Goal: Task Accomplishment & Management: Manage account settings

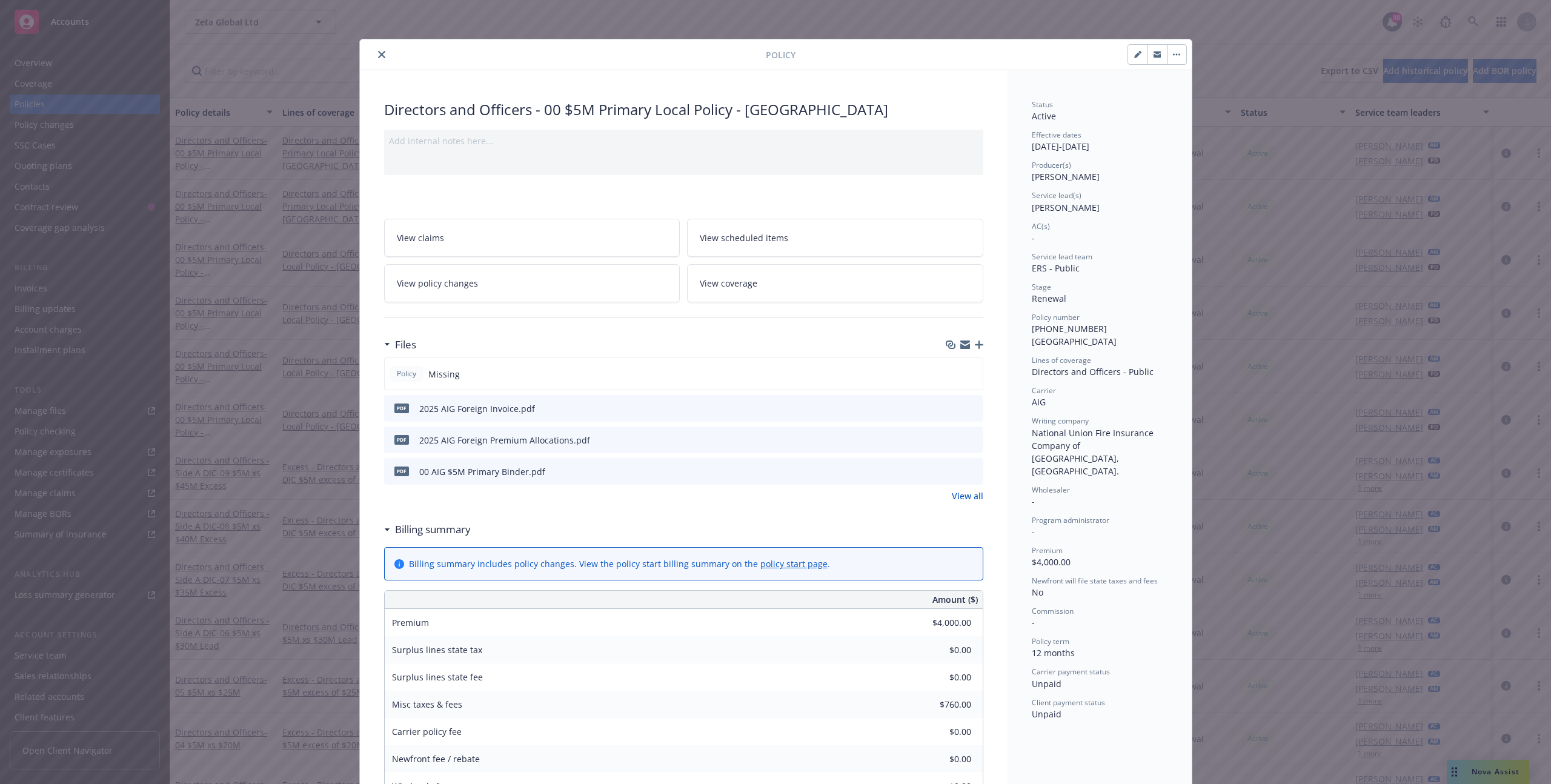
click at [1137, 55] on icon "button" at bounding box center [1137, 55] width 6 height 6
select select "RENEWAL"
select select "12"
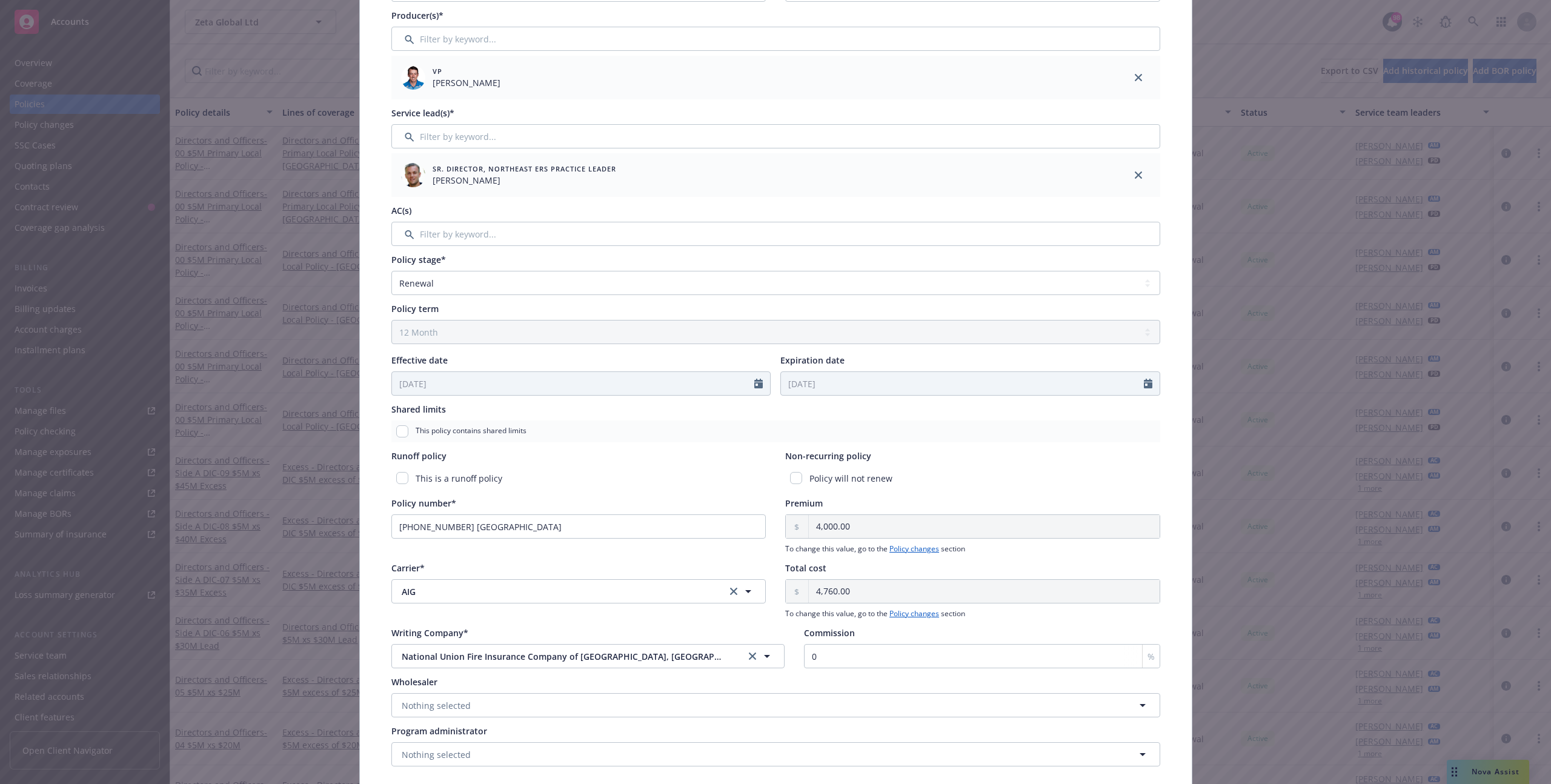
scroll to position [154, 0]
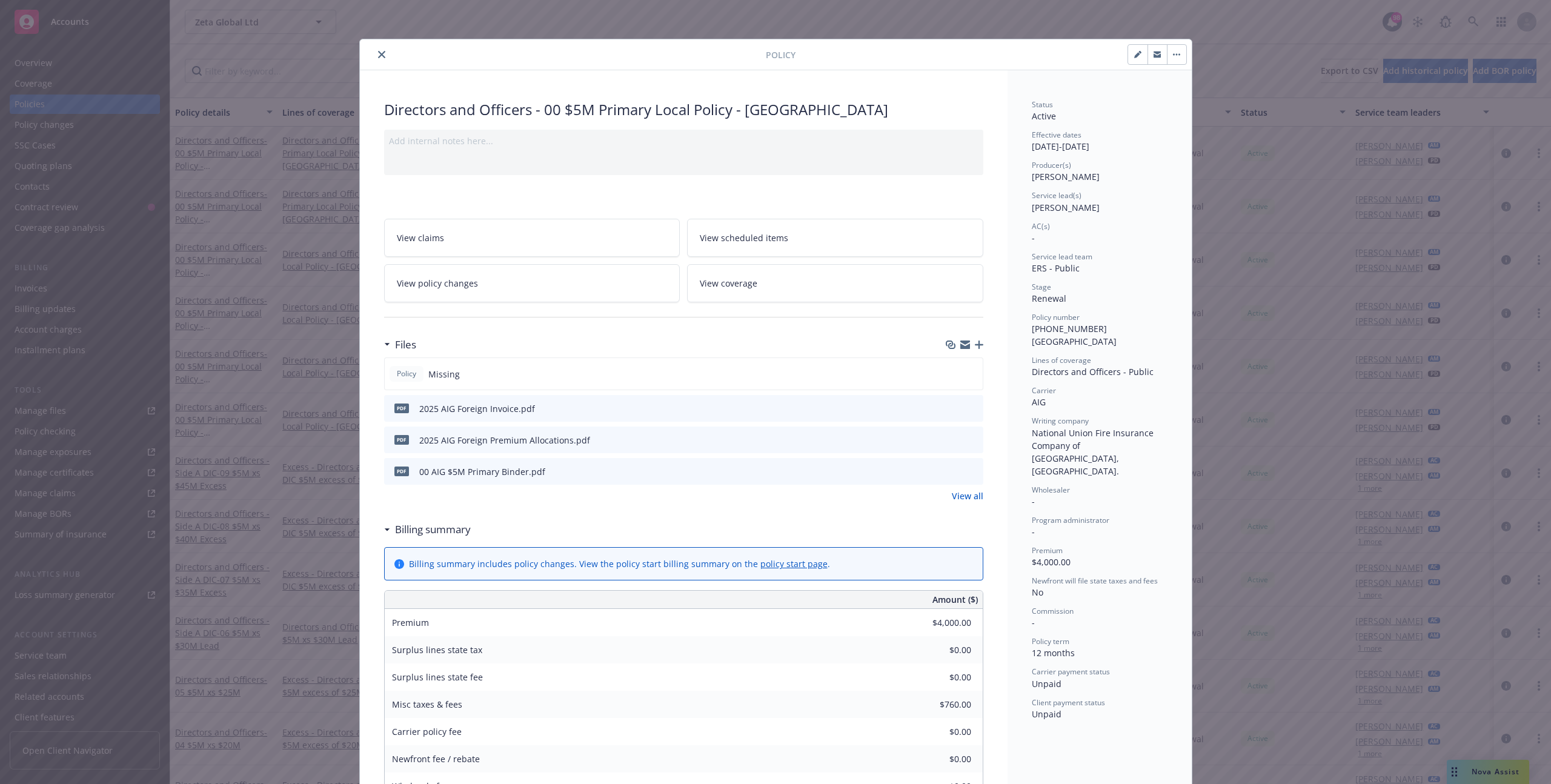
click at [1135, 52] on icon "button" at bounding box center [1138, 55] width 7 height 7
select select "RENEWAL"
select select "12"
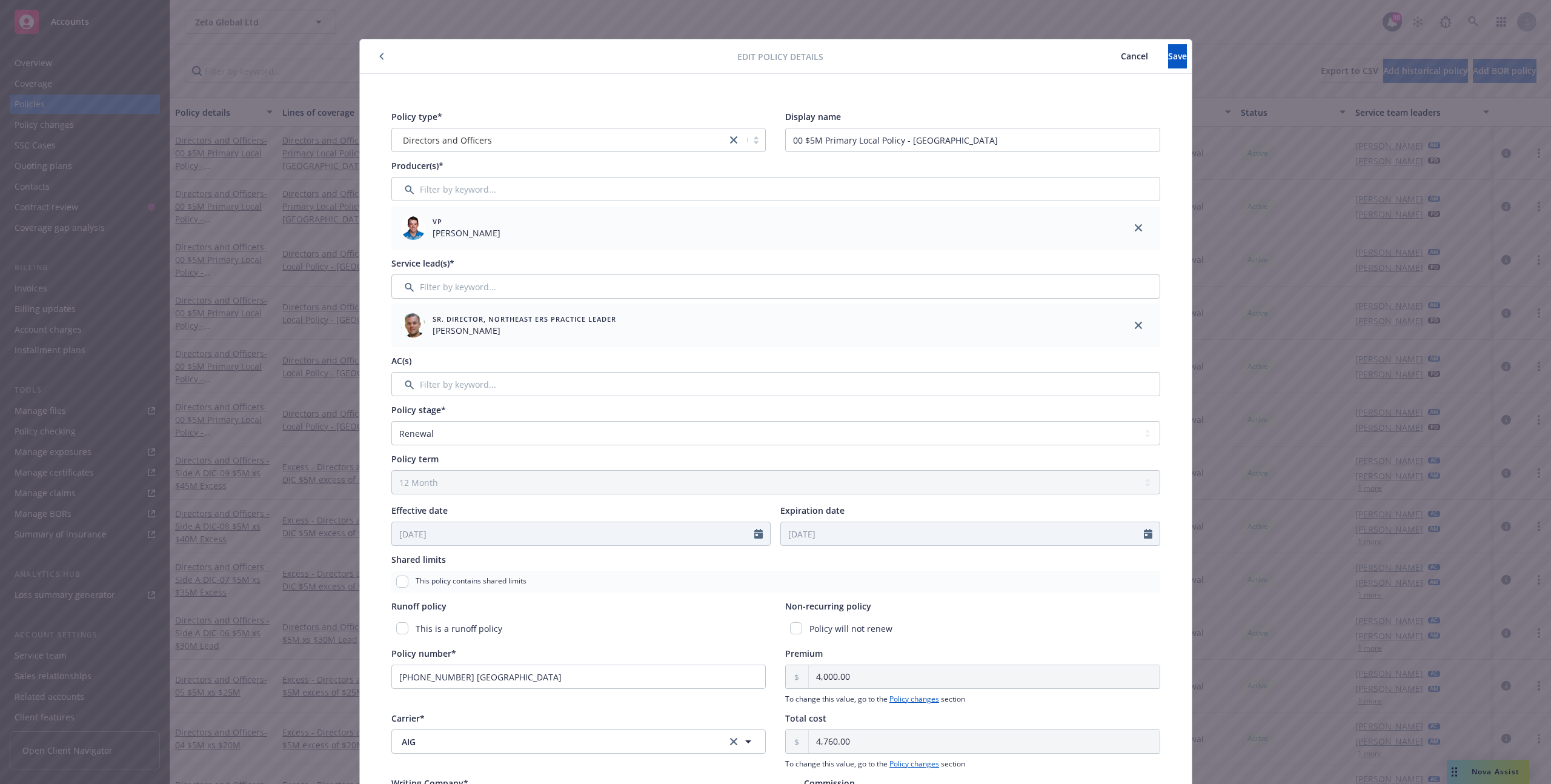
click at [378, 62] on button "button" at bounding box center [382, 56] width 14 height 14
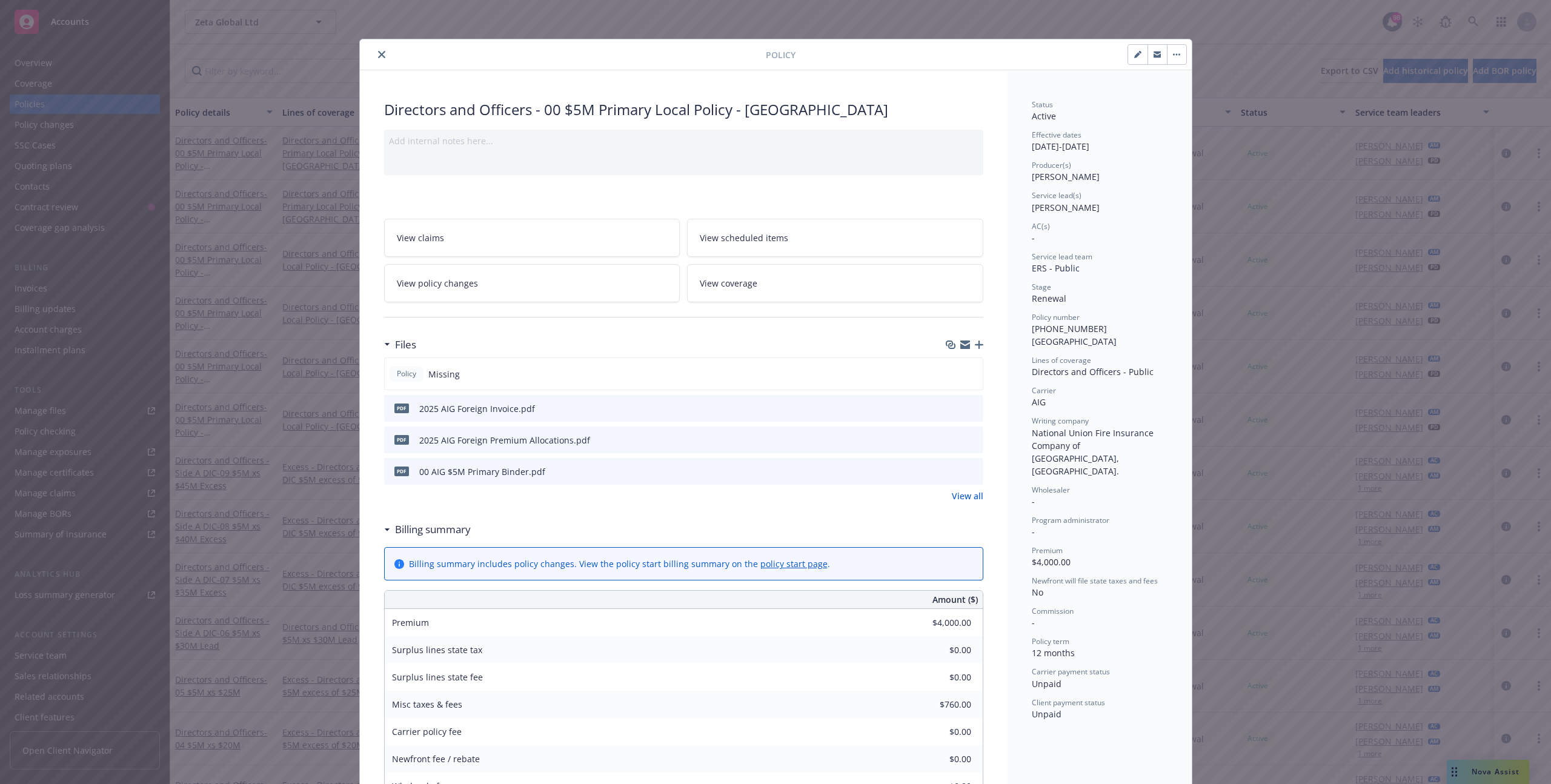
scroll to position [706, 0]
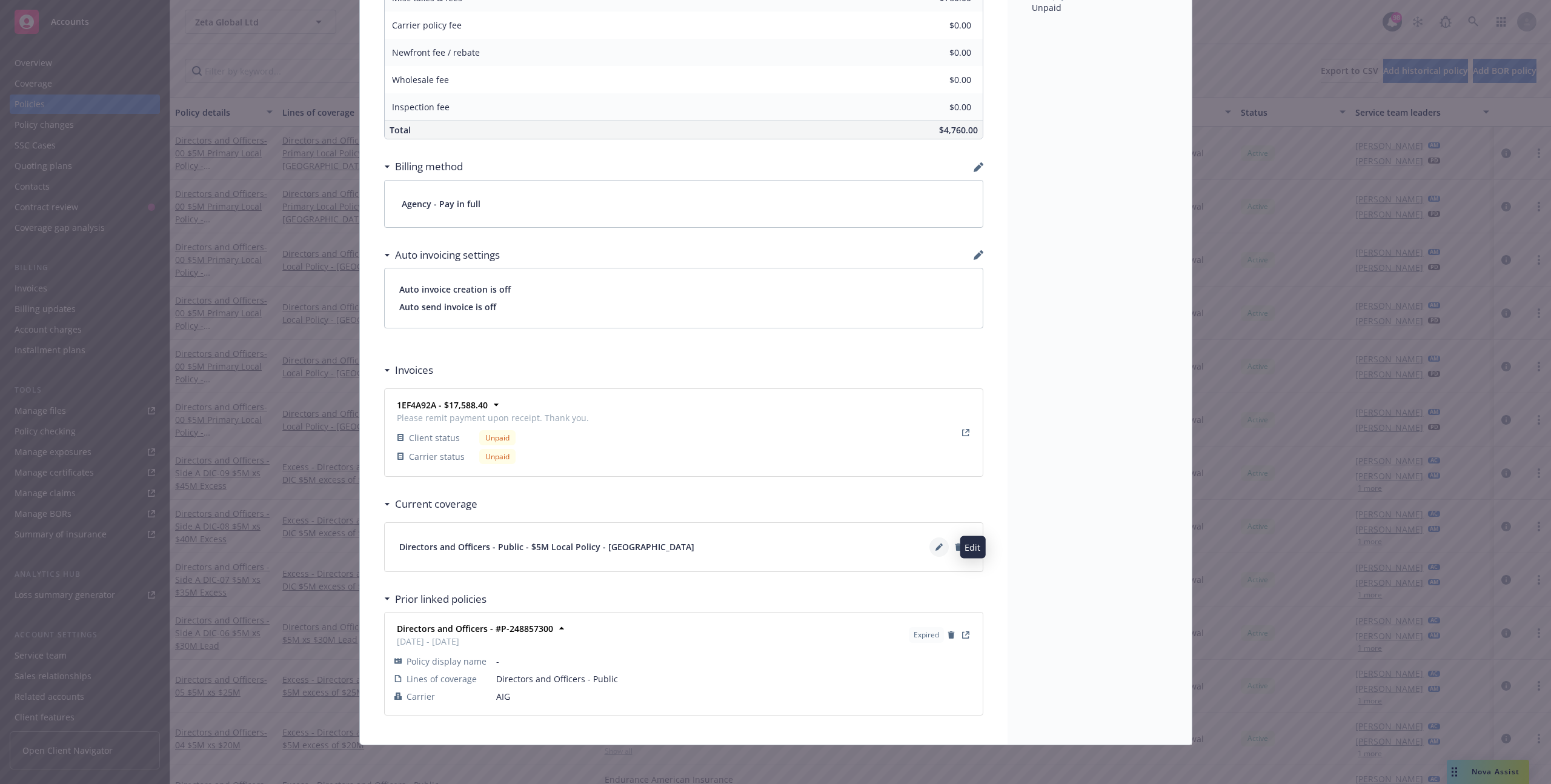
click at [937, 545] on icon at bounding box center [940, 547] width 7 height 7
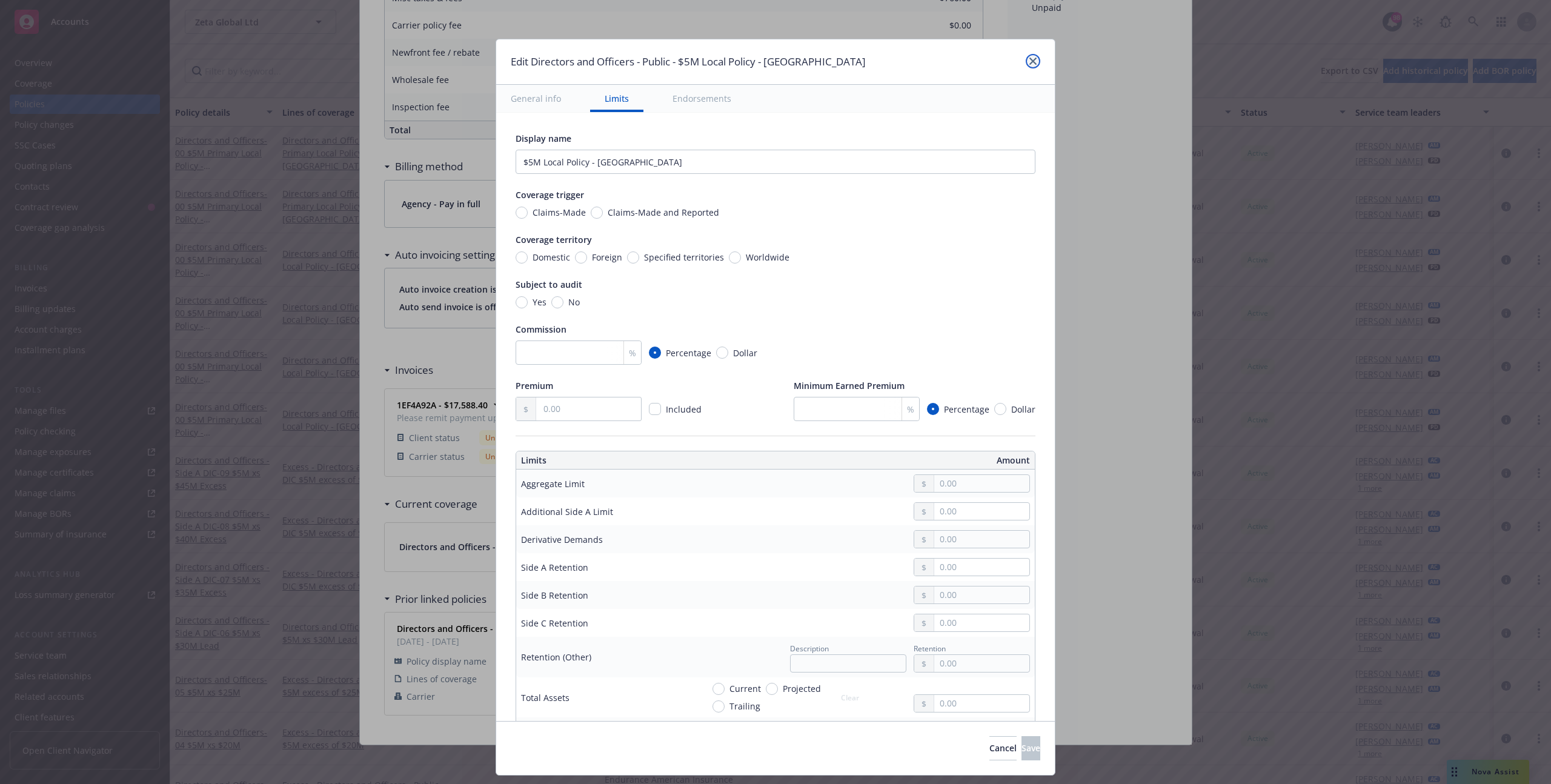
click at [1035, 58] on icon "close" at bounding box center [1033, 62] width 7 height 7
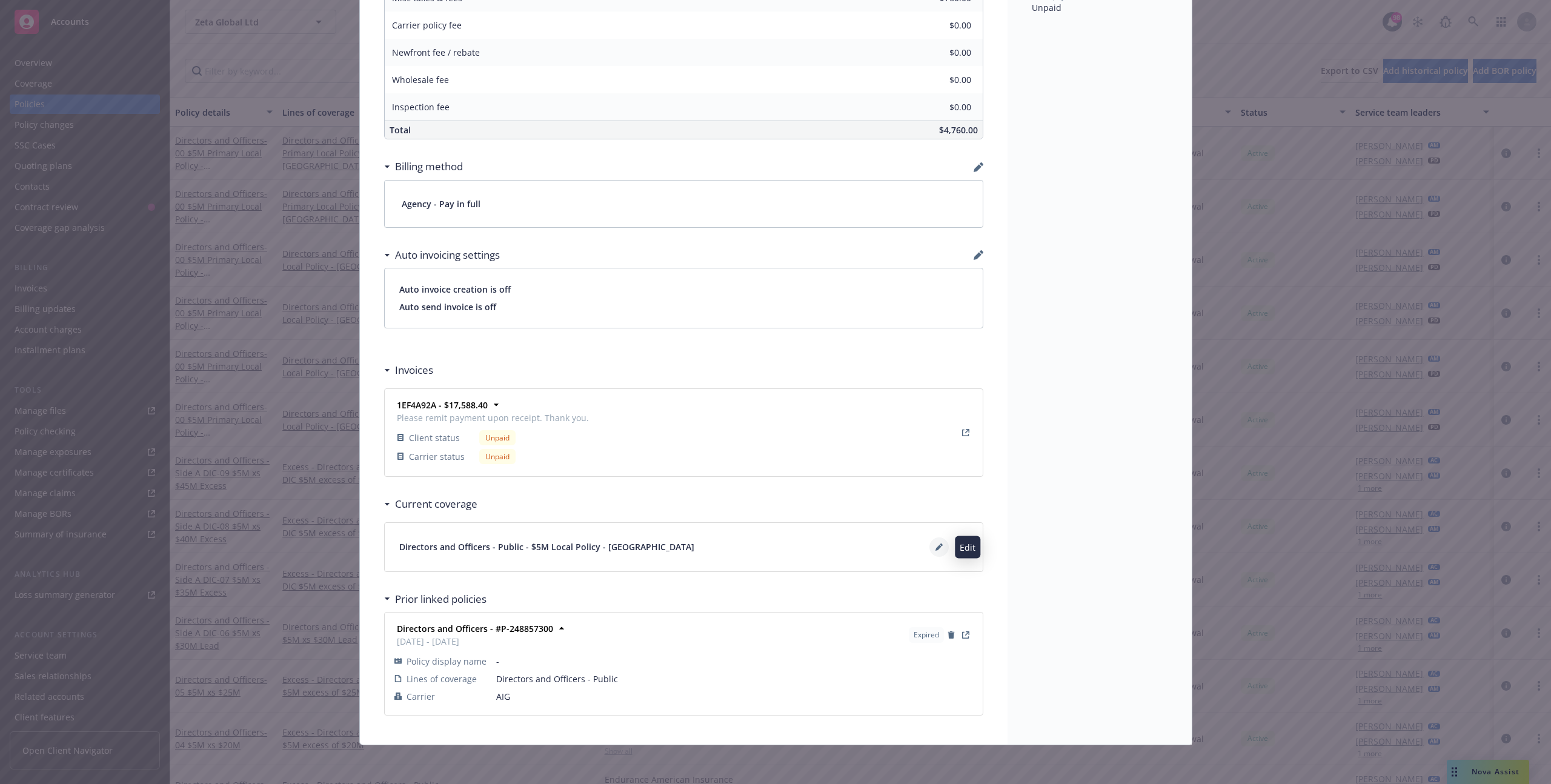
click at [941, 541] on button at bounding box center [939, 547] width 19 height 19
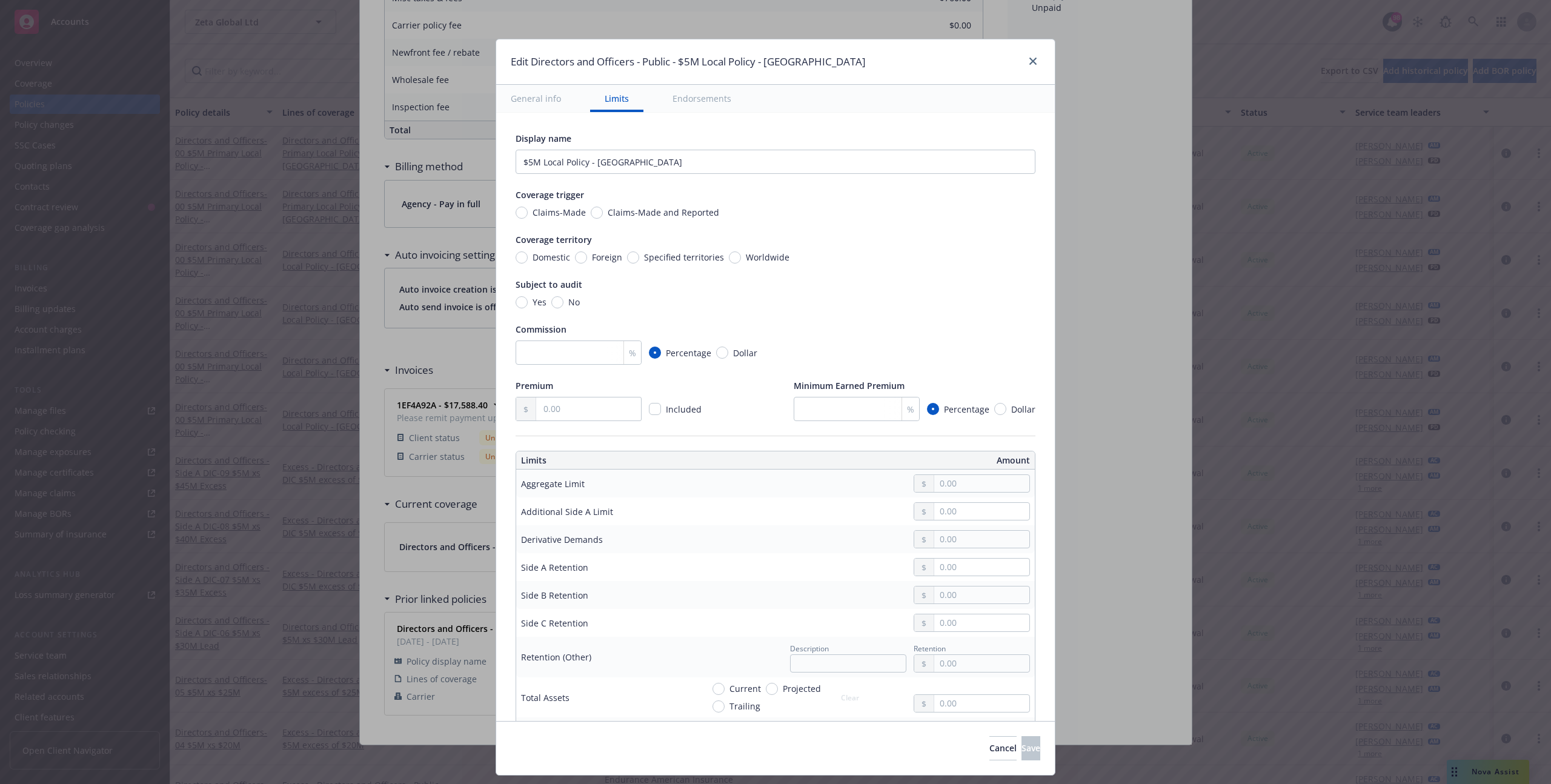
click at [589, 254] on span "Foreign" at bounding box center [605, 257] width 35 height 12
click at [587, 254] on input "Foreign" at bounding box center [581, 258] width 12 height 12
radio input "true"
click at [634, 262] on input "Specified territories" at bounding box center [633, 258] width 12 height 12
radio input "true"
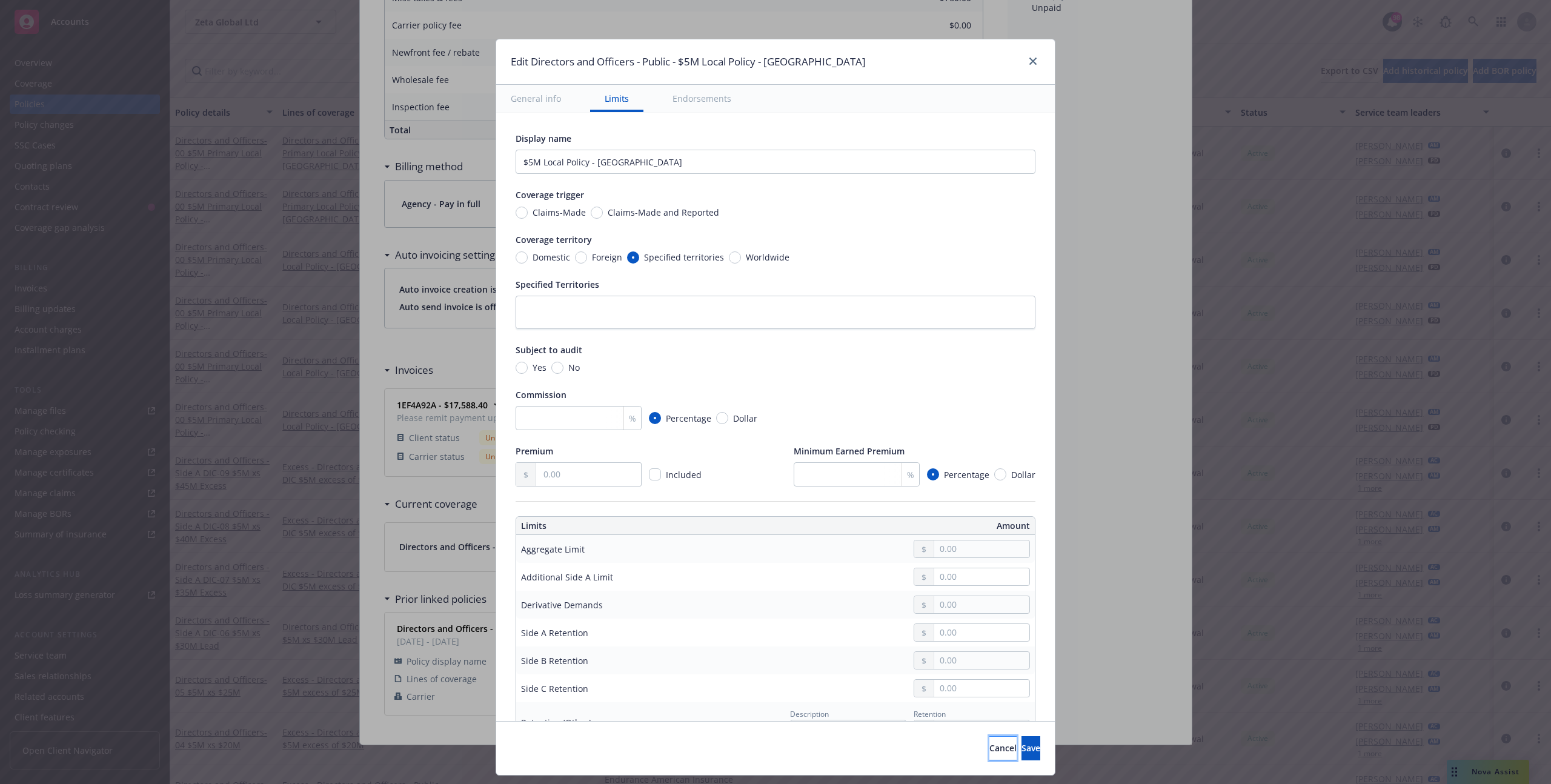
click at [989, 751] on span "Cancel" at bounding box center [1003, 748] width 27 height 12
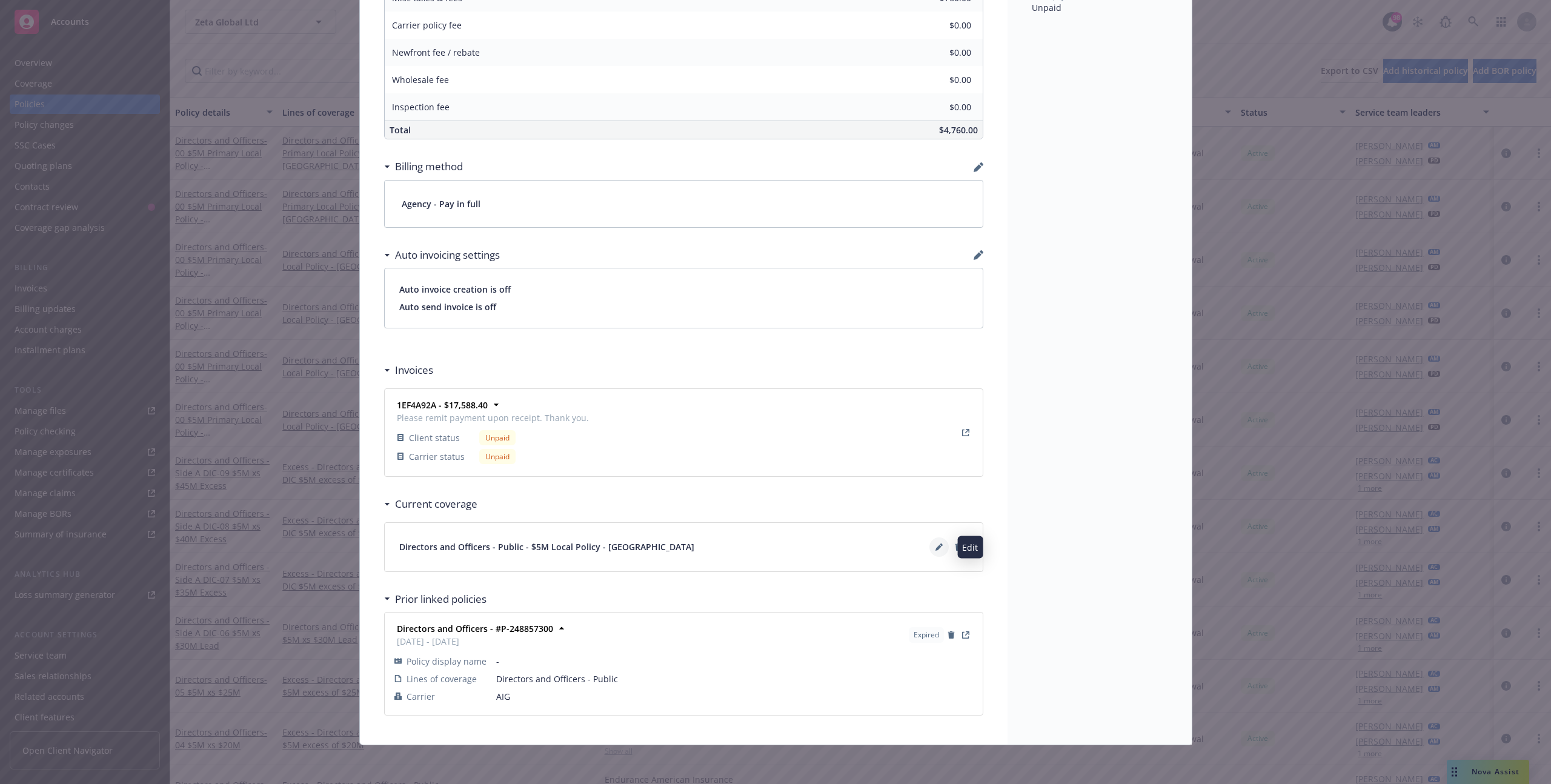
click at [935, 540] on button at bounding box center [939, 547] width 19 height 19
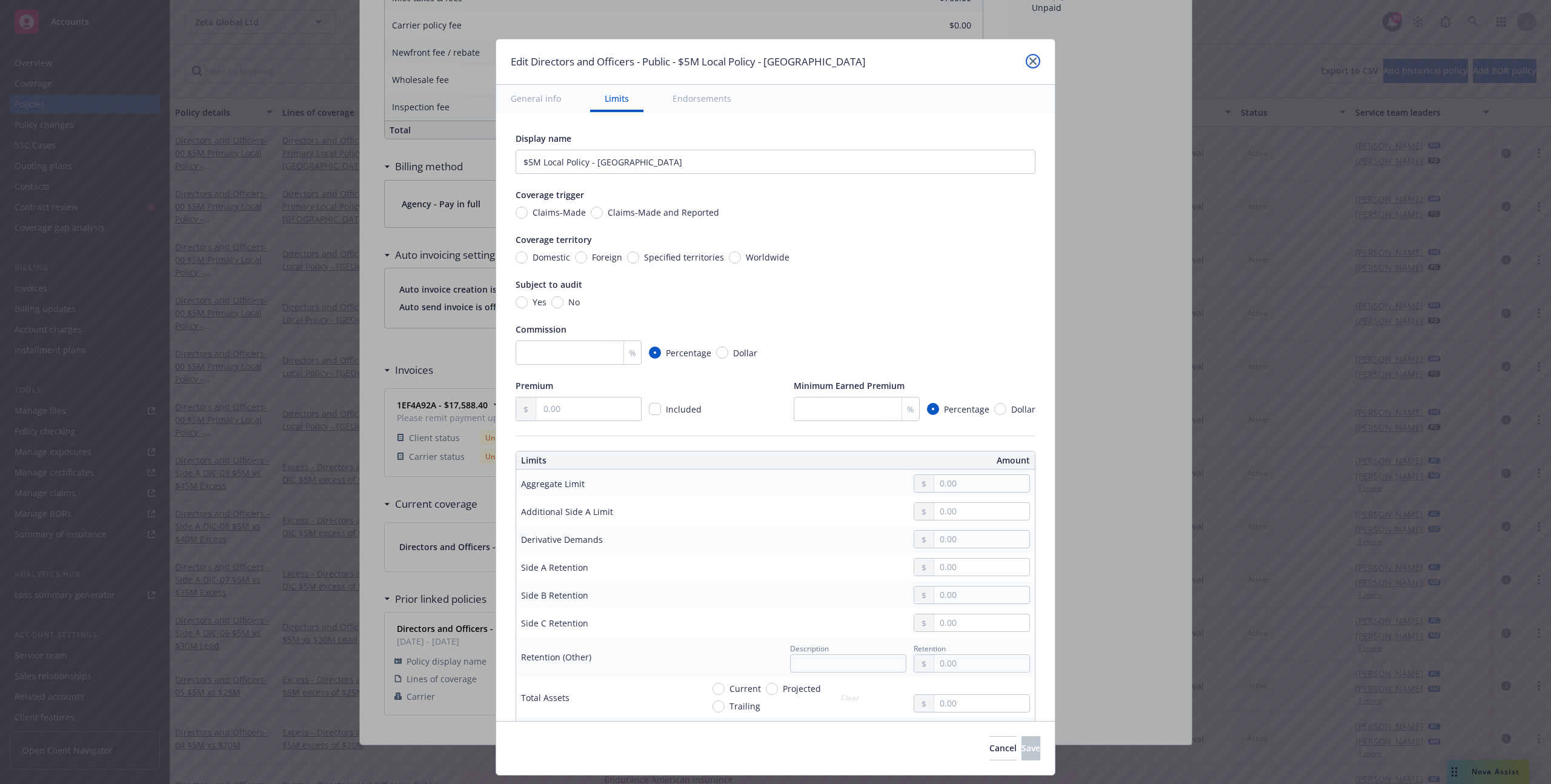
click at [1031, 60] on icon "close" at bounding box center [1033, 62] width 7 height 7
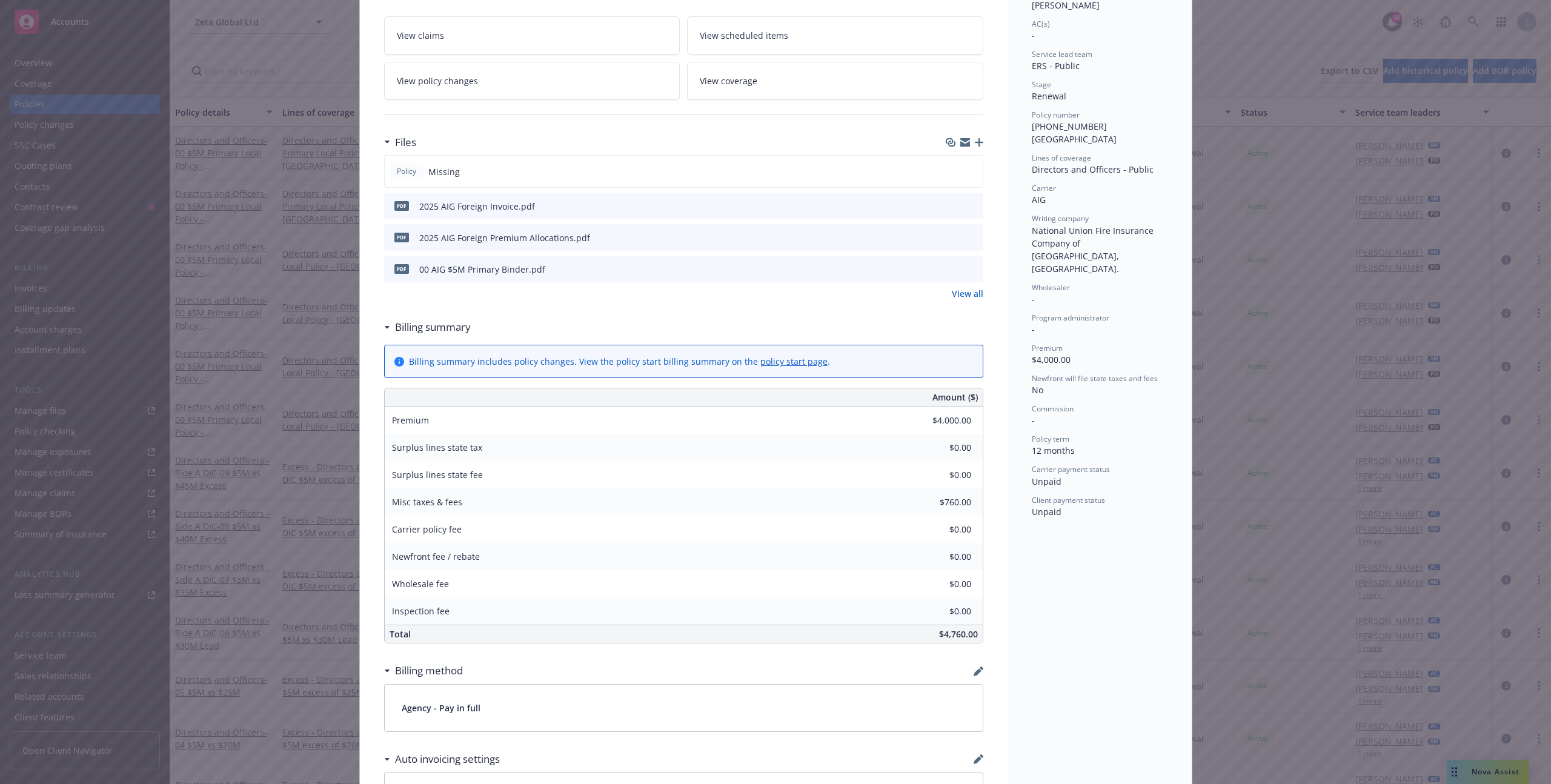
scroll to position [207, 0]
